Goal: Information Seeking & Learning: Check status

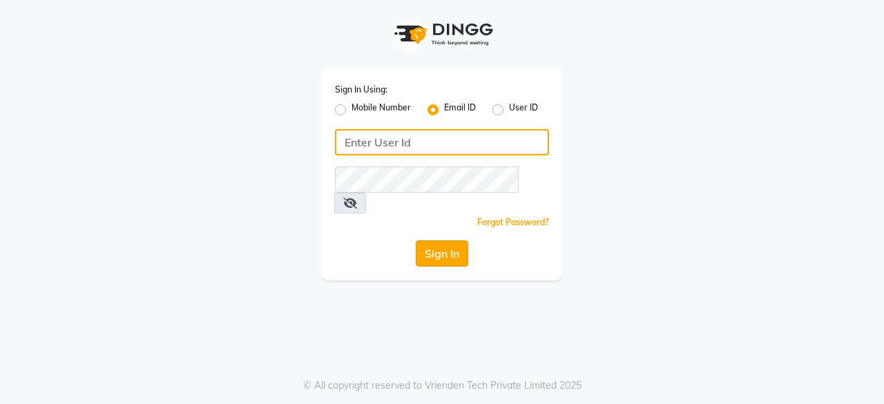
type input "[EMAIL_ADDRESS][DOMAIN_NAME]"
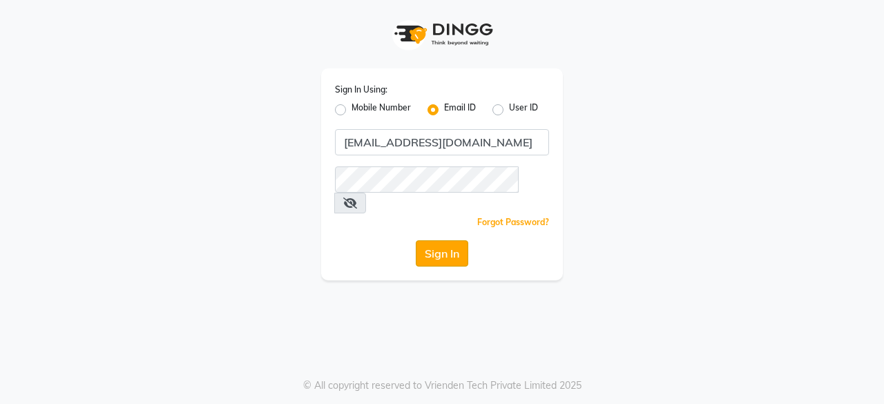
click at [448, 240] on button "Sign In" at bounding box center [442, 253] width 53 height 26
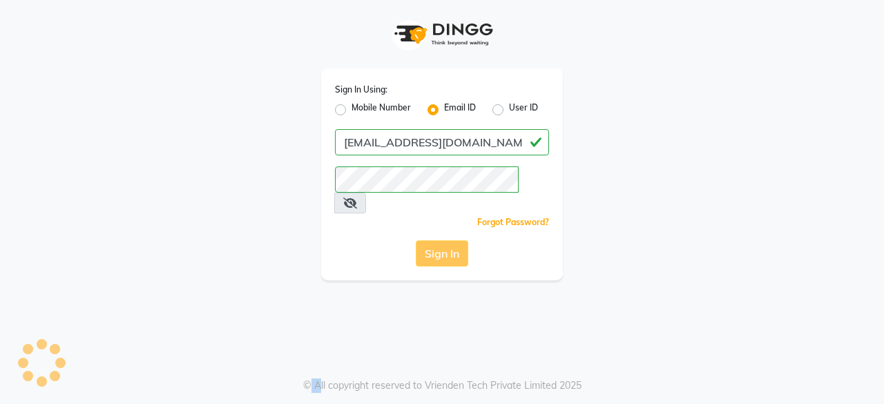
click at [448, 240] on div "Sign In" at bounding box center [442, 253] width 214 height 26
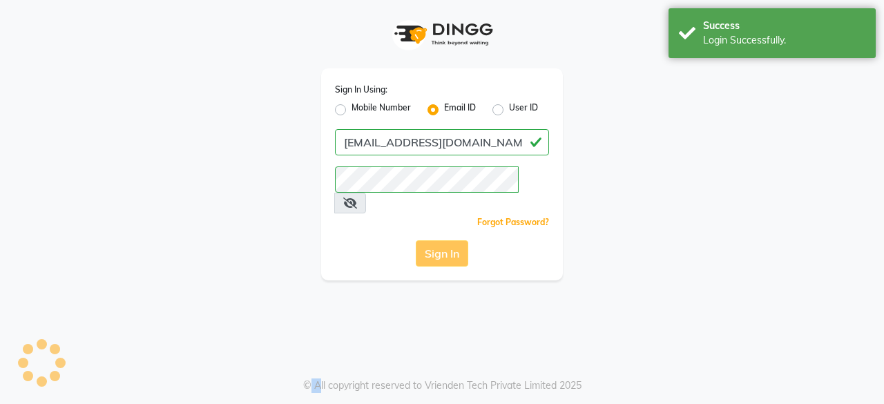
click at [448, 240] on button "Sign In" at bounding box center [442, 253] width 53 height 26
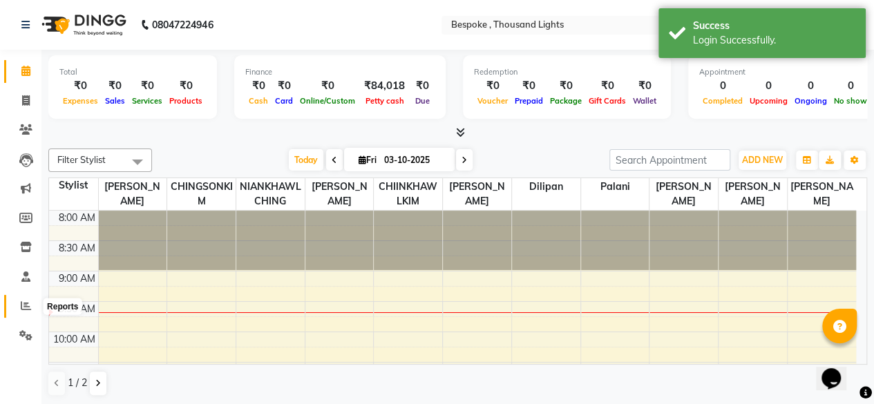
click at [18, 305] on span at bounding box center [26, 306] width 24 height 16
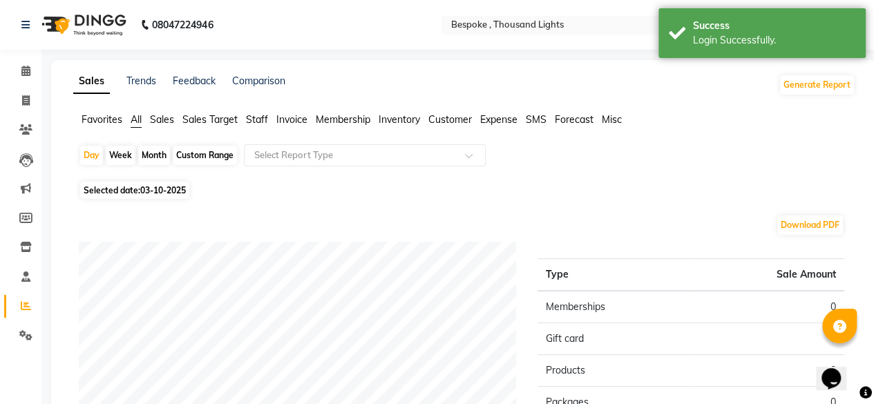
click at [201, 115] on span "Sales Target" at bounding box center [209, 119] width 55 height 12
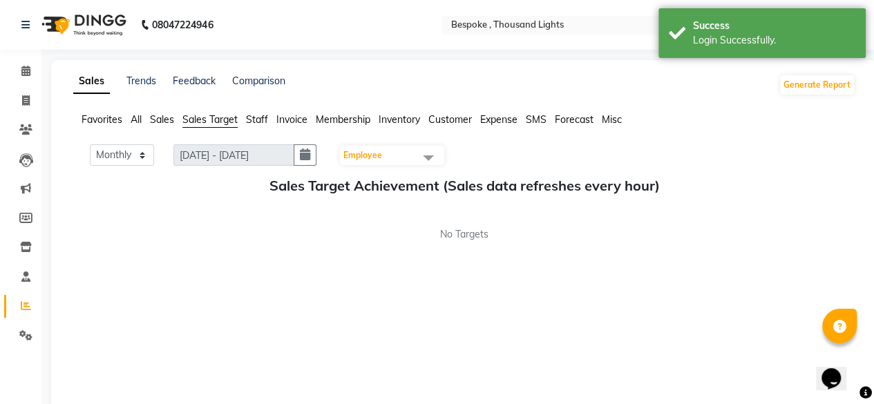
click at [154, 121] on span "Sales" at bounding box center [162, 119] width 24 height 12
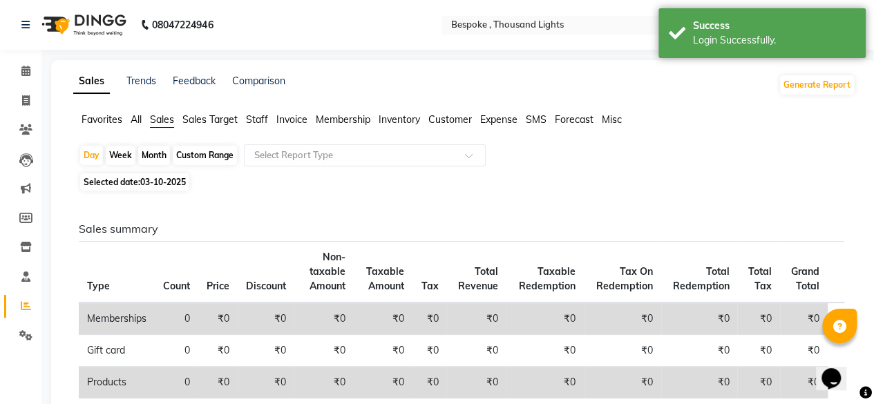
click at [195, 153] on div "Custom Range" at bounding box center [205, 155] width 64 height 19
select select "10"
select select "2025"
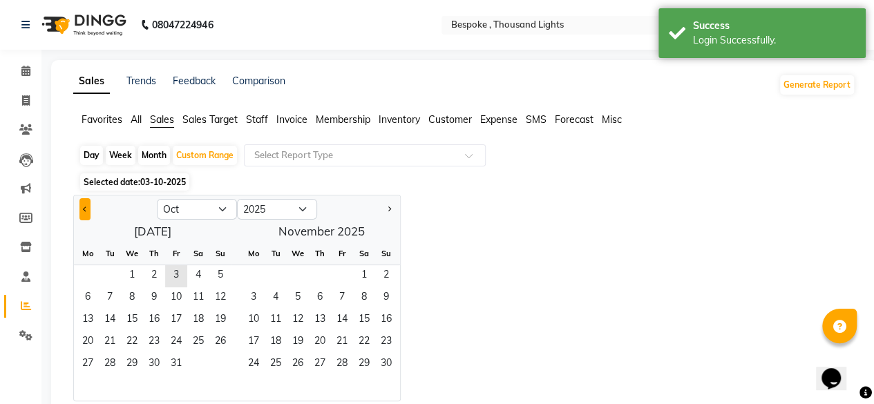
click at [88, 202] on button "Previous month" at bounding box center [84, 209] width 11 height 22
select select "9"
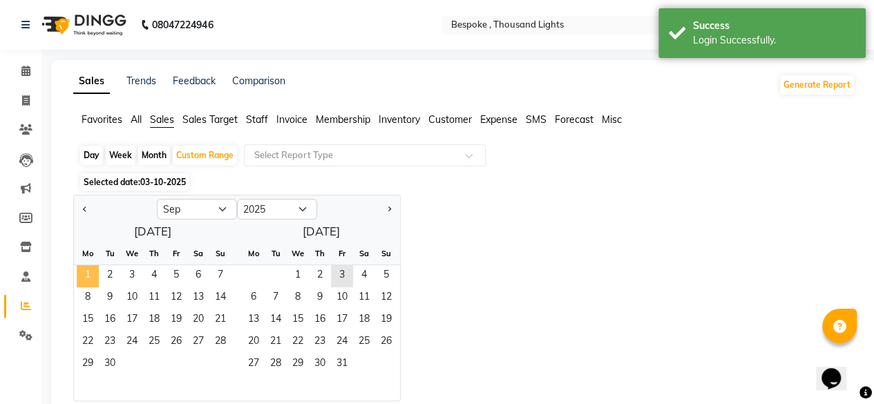
click at [93, 273] on span "1" at bounding box center [88, 276] width 22 height 22
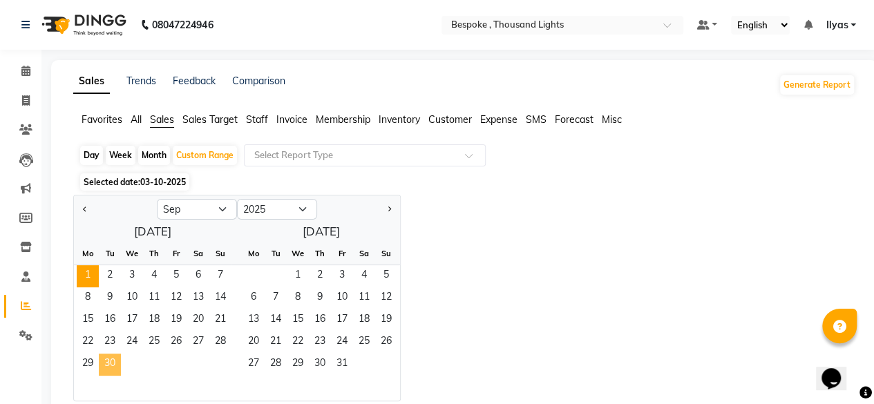
click at [115, 368] on span "30" at bounding box center [110, 365] width 22 height 22
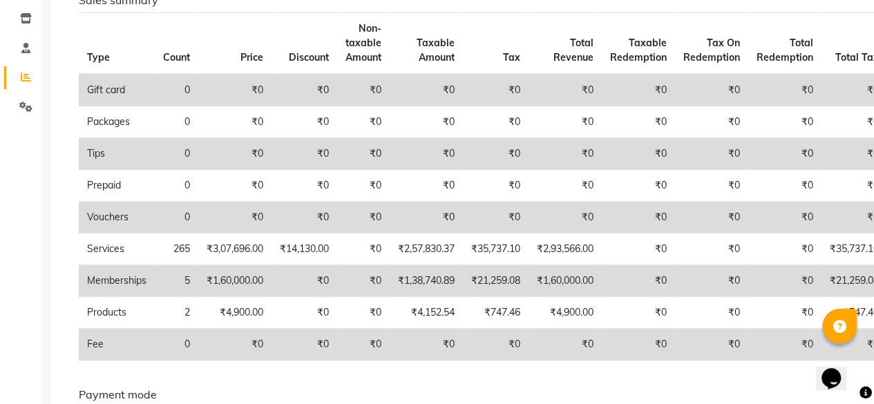
scroll to position [207, 0]
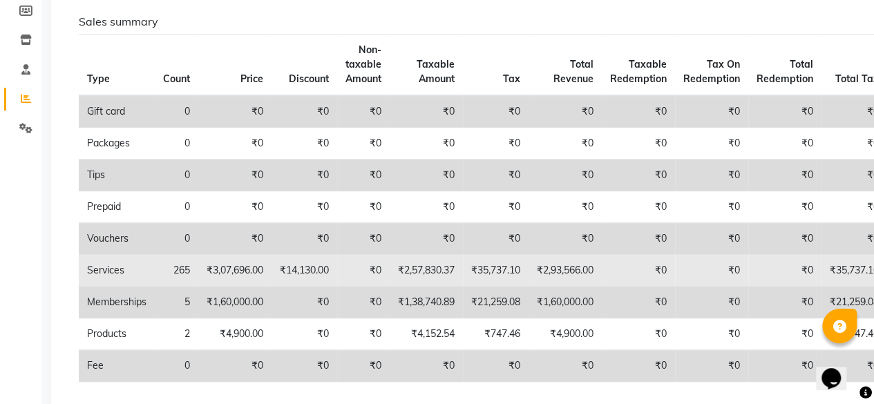
click at [437, 270] on td "₹2,57,830.37" at bounding box center [426, 271] width 73 height 32
click at [337, 269] on td "₹14,130.00" at bounding box center [305, 271] width 66 height 32
click at [430, 267] on td "₹2,57,830.37" at bounding box center [426, 271] width 73 height 32
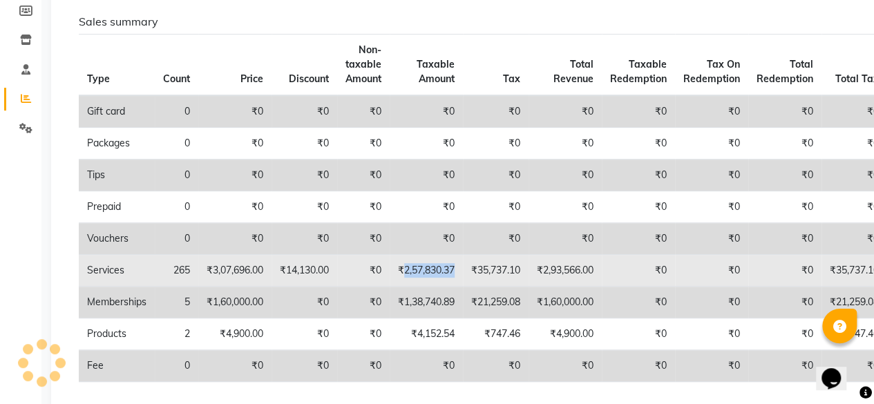
copy td "2,57,830.37"
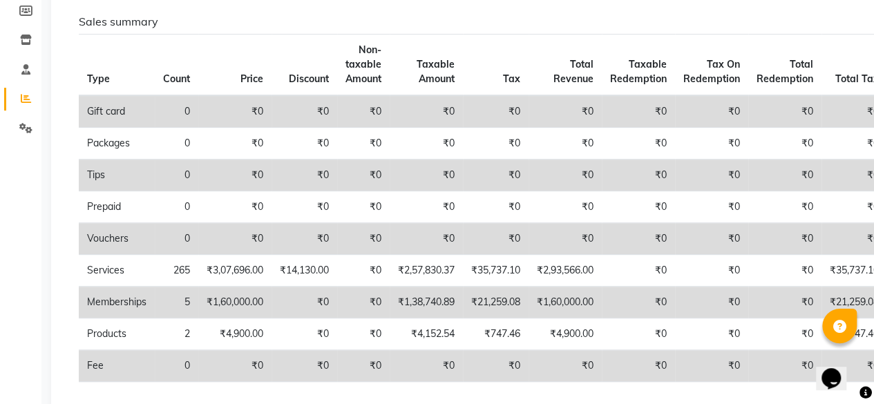
click at [431, 300] on td "₹1,38,740.89" at bounding box center [426, 303] width 73 height 32
copy td "1,38,740.89"
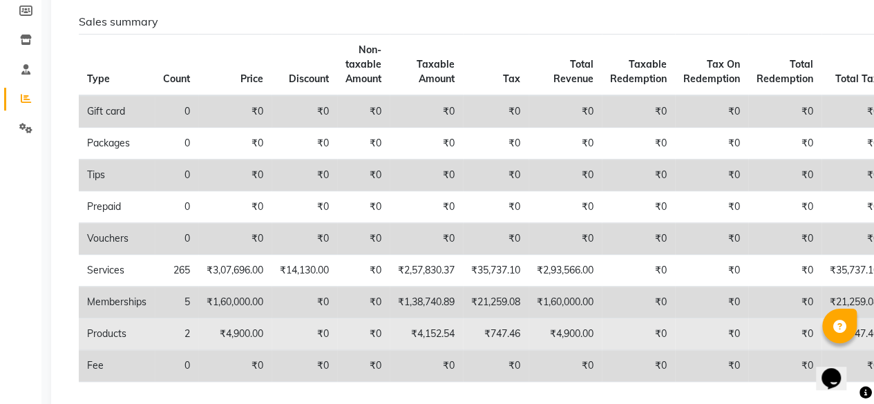
click at [440, 342] on td "₹4,152.54" at bounding box center [426, 335] width 73 height 32
click at [440, 331] on td "₹4,152.54" at bounding box center [426, 335] width 73 height 32
copy td "4,152.54"
